Goal: Transaction & Acquisition: Subscribe to service/newsletter

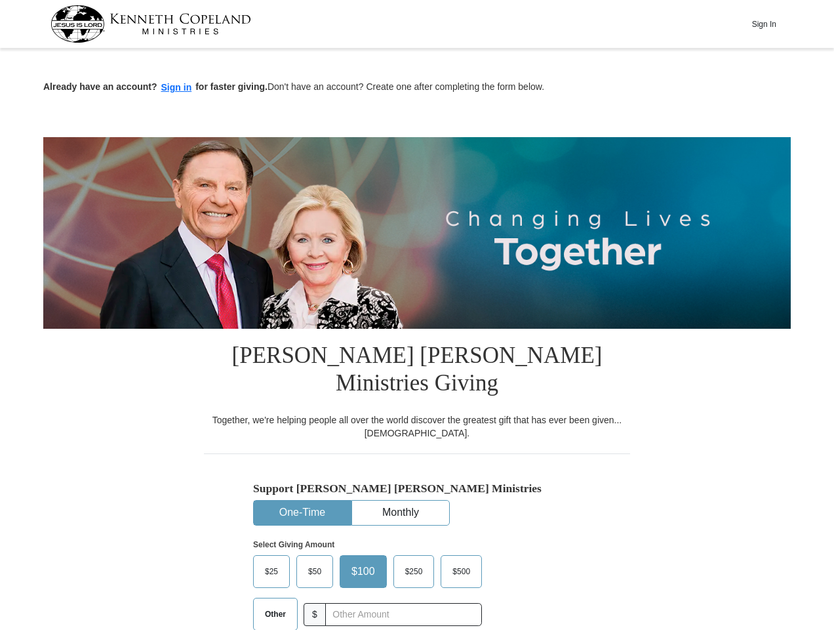
click at [417, 315] on img at bounding box center [417, 232] width 748 height 191
click at [764, 24] on button "Sign In" at bounding box center [763, 24] width 39 height 20
click at [176, 87] on button "Sign in" at bounding box center [176, 87] width 39 height 15
click at [302, 500] on button "One-Time" at bounding box center [302, 512] width 97 height 24
click at [401, 500] on button "Monthly" at bounding box center [400, 512] width 97 height 24
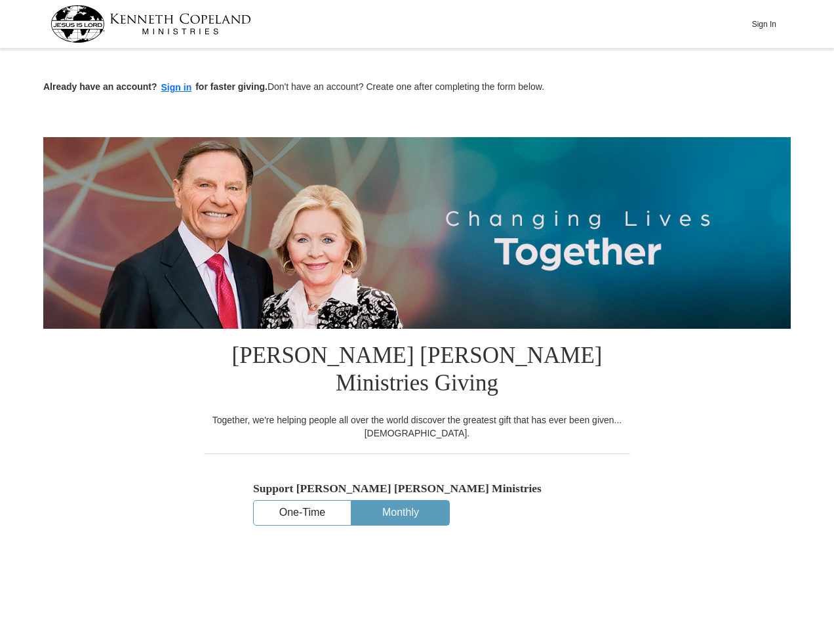
click at [403, 603] on input "text" at bounding box center [394, 614] width 164 height 23
